Goal: Navigation & Orientation: Understand site structure

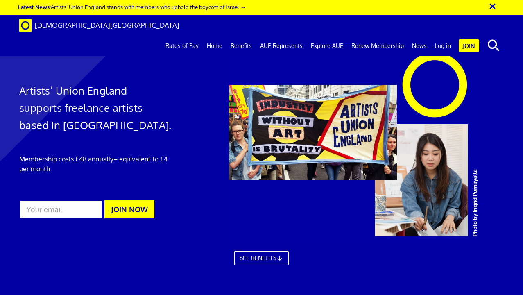
scroll to position [0, 2]
click at [221, 36] on link "Home" at bounding box center [215, 46] width 24 height 20
click at [494, 7] on button "×" at bounding box center [498, 5] width 20 height 14
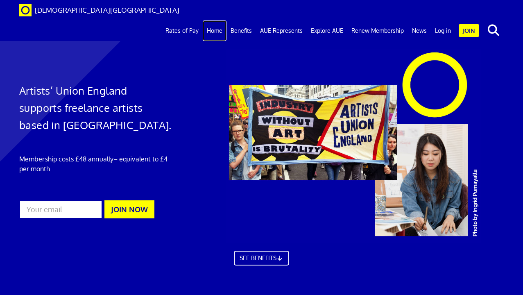
click at [222, 20] on link "Home" at bounding box center [215, 30] width 24 height 20
click at [329, 20] on link "Explore AUE" at bounding box center [327, 30] width 41 height 20
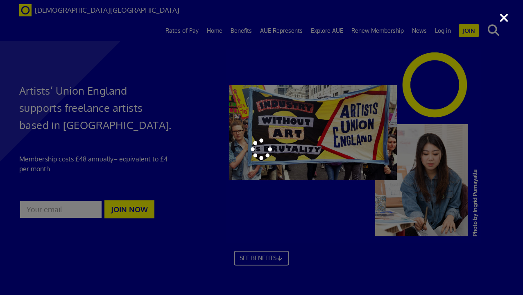
click at [503, 18] on div at bounding box center [261, 147] width 523 height 295
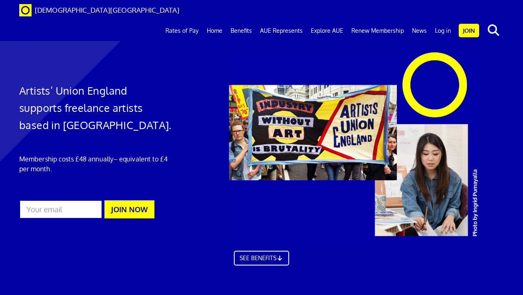
scroll to position [688, 0]
click at [421, 20] on link "News" at bounding box center [419, 30] width 23 height 20
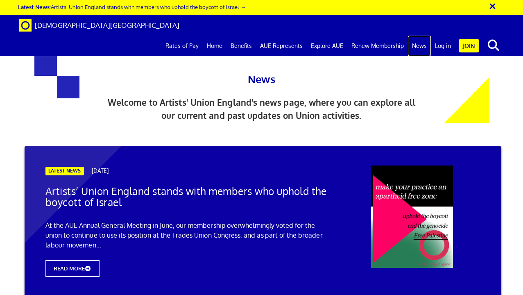
click at [423, 36] on link "News" at bounding box center [419, 46] width 23 height 20
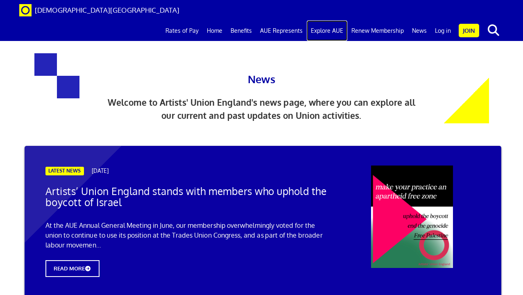
click at [338, 20] on link "Explore AUE" at bounding box center [327, 30] width 41 height 20
click at [336, 20] on link "Explore AUE" at bounding box center [327, 30] width 41 height 20
